Goal: Register for event/course

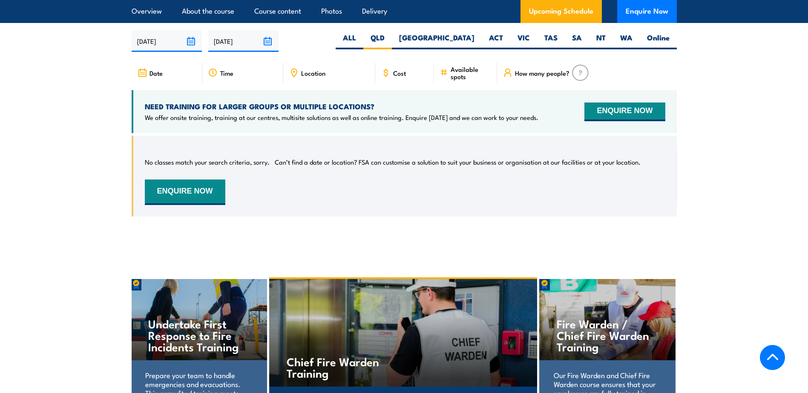
scroll to position [1255, 0]
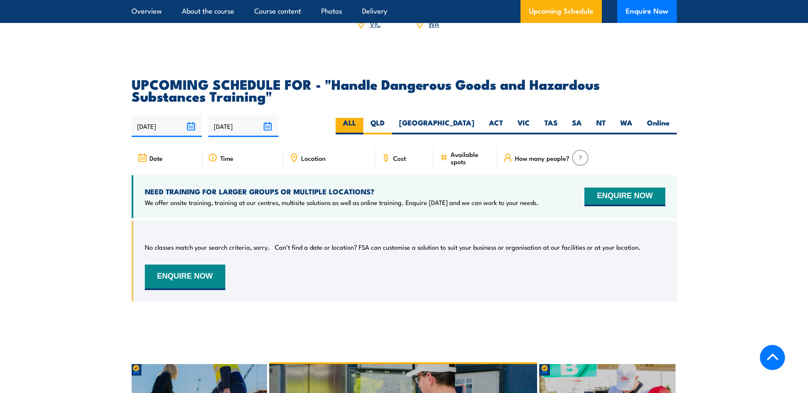
click at [363, 135] on label "ALL" at bounding box center [349, 126] width 28 height 17
click at [361, 123] on input "ALL" at bounding box center [359, 121] width 6 height 6
radio input "true"
